Goal: Navigation & Orientation: Find specific page/section

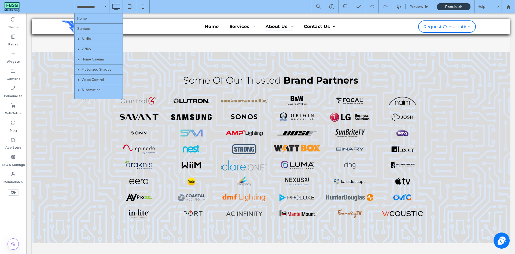
click at [170, 6] on div "Home Services Audio Video Home Cinema Motorized Shades Voice Control Automation…" at bounding box center [294, 6] width 441 height 13
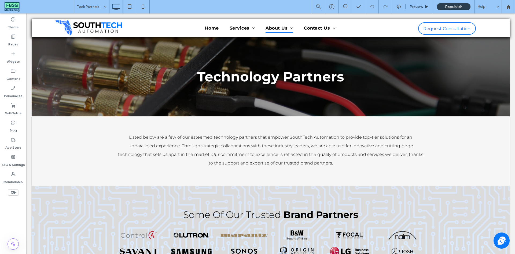
click at [424, 7] on div "Preview" at bounding box center [419, 7] width 27 height 5
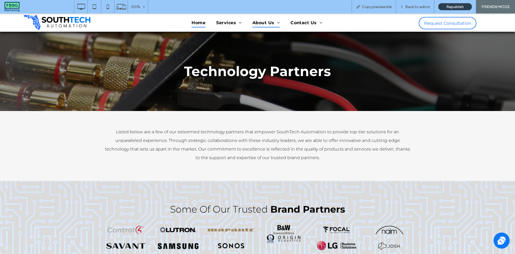
click at [192, 23] on span "Home" at bounding box center [199, 22] width 14 height 9
click at [418, 7] on span "Back to editor" at bounding box center [418, 7] width 25 height 5
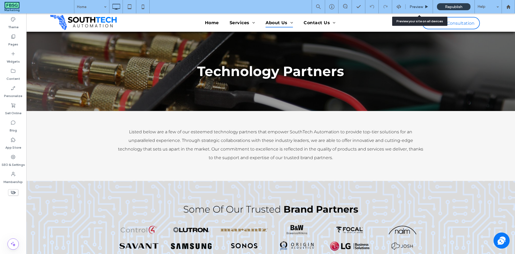
click at [421, 9] on span "Preview" at bounding box center [416, 7] width 13 height 5
